Goal: Task Accomplishment & Management: Complete application form

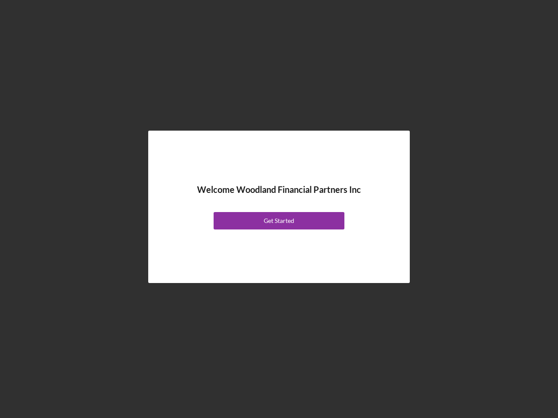
click at [279, 209] on div "Welcome Woodland Financial Partners Inc Get Started" at bounding box center [279, 207] width 218 height 109
click at [279, 221] on div "Get Started" at bounding box center [279, 220] width 31 height 17
